Goal: Task Accomplishment & Management: Use online tool/utility

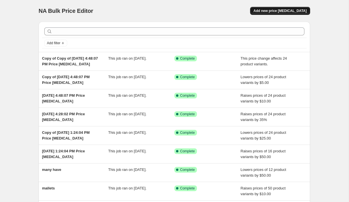
click at [289, 10] on span "Add new price [MEDICAL_DATA]" at bounding box center [279, 11] width 53 height 5
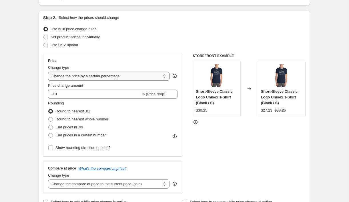
scroll to position [54, 0]
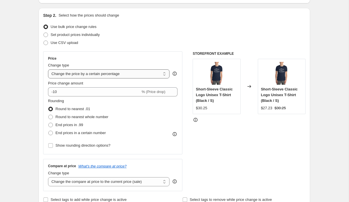
select select "by"
type input "-10.00"
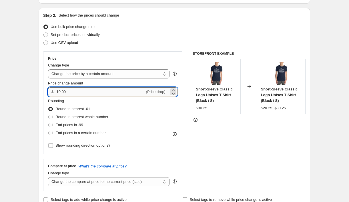
click at [66, 92] on input "-10.00" at bounding box center [99, 91] width 89 height 9
type input "5.00"
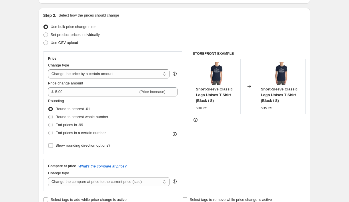
click at [72, 114] on span "Round to nearest whole number" at bounding box center [81, 117] width 53 height 6
click at [49, 115] on input "Round to nearest whole number" at bounding box center [48, 115] width 0 height 0
radio input "true"
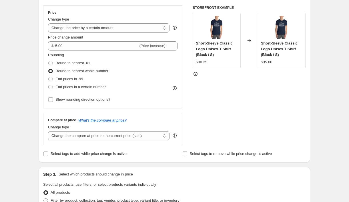
scroll to position [114, 0]
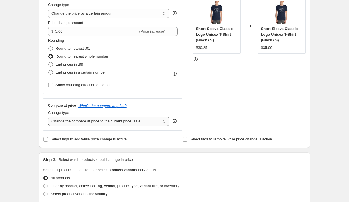
select select "remove"
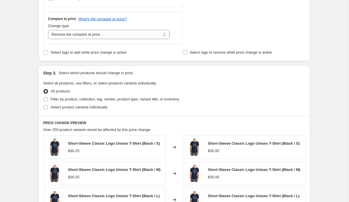
scroll to position [201, 0]
click at [63, 99] on span "Filter by product, collection, tag, vendor, product type, variant title, or inv…" at bounding box center [115, 99] width 128 height 4
click at [44, 97] on input "Filter by product, collection, tag, vendor, product type, variant title, or inv…" at bounding box center [43, 97] width 0 height 0
radio input "true"
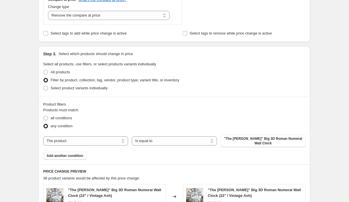
scroll to position [230, 0]
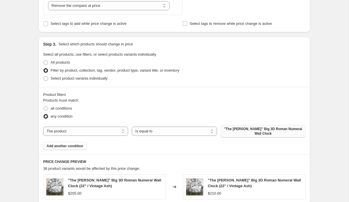
click at [241, 128] on span ""The [PERSON_NAME]" Big 3D Roman Numeral Wall Clock" at bounding box center [263, 131] width 78 height 9
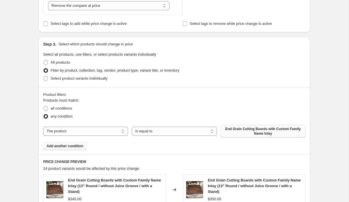
click at [55, 146] on span "Add another condition" at bounding box center [65, 146] width 37 height 5
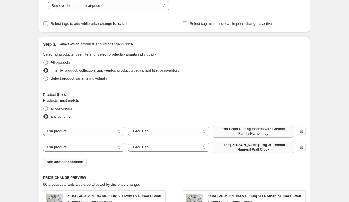
click at [241, 146] on span ""The [PERSON_NAME]" Big 3D Roman Numeral Wall Clock" at bounding box center [253, 147] width 74 height 9
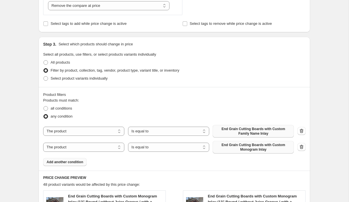
click at [79, 162] on span "Add another condition" at bounding box center [65, 162] width 37 height 5
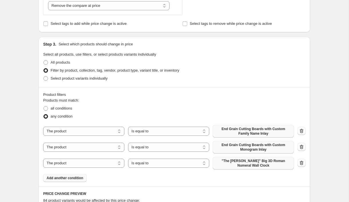
click at [275, 161] on span ""The [PERSON_NAME]" Big 3D Roman Numeral Wall Clock" at bounding box center [253, 163] width 74 height 9
click at [260, 163] on span ""The [PERSON_NAME]" Big 3D Roman Numeral Wall Clock" at bounding box center [253, 163] width 74 height 9
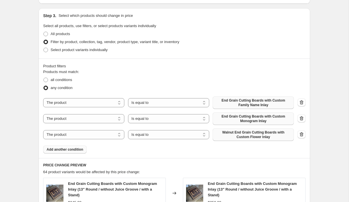
scroll to position [266, 0]
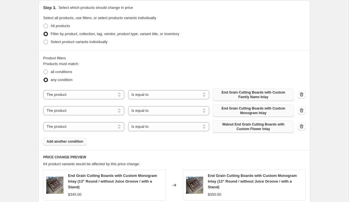
click at [57, 144] on button "Add another condition" at bounding box center [64, 142] width 43 height 8
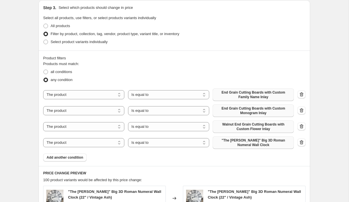
click at [245, 142] on span ""The [PERSON_NAME]" Big 3D Roman Numeral Wall Clock" at bounding box center [253, 142] width 74 height 9
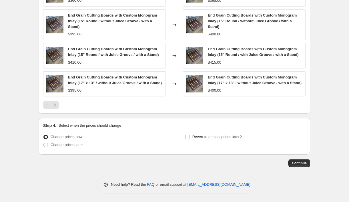
scroll to position [510, 0]
click at [300, 165] on span "Continue" at bounding box center [298, 163] width 15 height 5
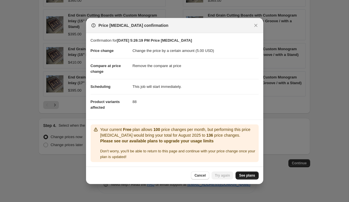
click at [247, 175] on span "See plans" at bounding box center [247, 175] width 16 height 5
click at [200, 175] on span "Cancel" at bounding box center [199, 175] width 11 height 5
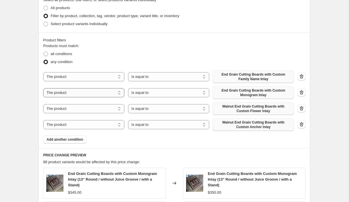
scroll to position [286, 0]
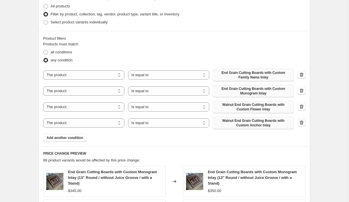
click at [300, 122] on icon "button" at bounding box center [301, 123] width 6 height 6
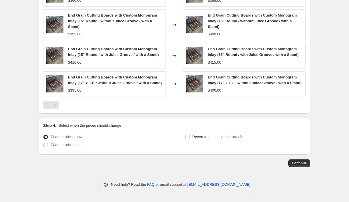
scroll to position [494, 0]
click at [303, 163] on span "Continue" at bounding box center [298, 163] width 15 height 5
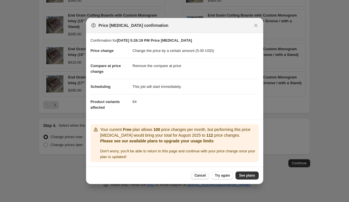
click at [202, 176] on span "Cancel" at bounding box center [199, 175] width 11 height 5
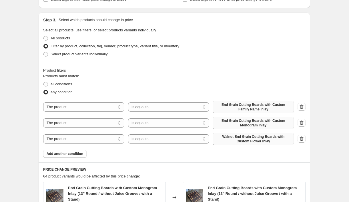
scroll to position [233, 0]
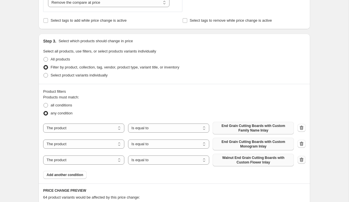
click at [302, 161] on icon "button" at bounding box center [301, 160] width 6 height 6
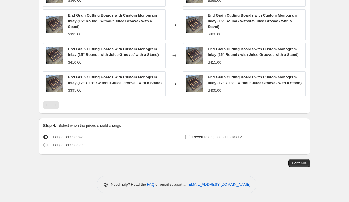
scroll to position [478, 0]
click at [306, 164] on button "Continue" at bounding box center [299, 163] width 22 height 8
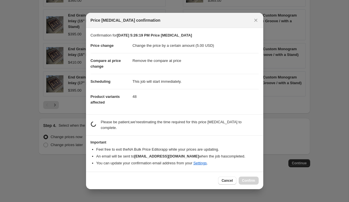
scroll to position [0, 0]
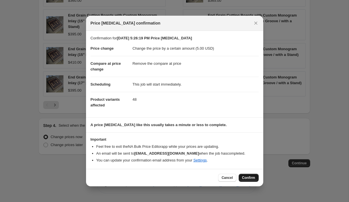
click at [254, 179] on span "Confirm" at bounding box center [248, 178] width 13 height 5
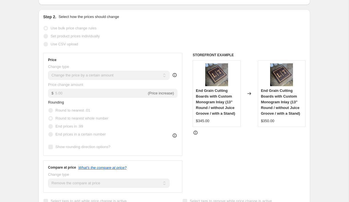
scroll to position [78, 0]
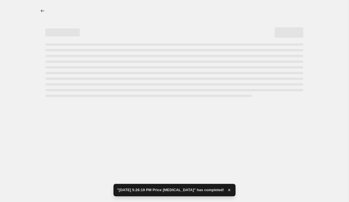
select select "by"
select select "remove"
